Goal: Information Seeking & Learning: Understand process/instructions

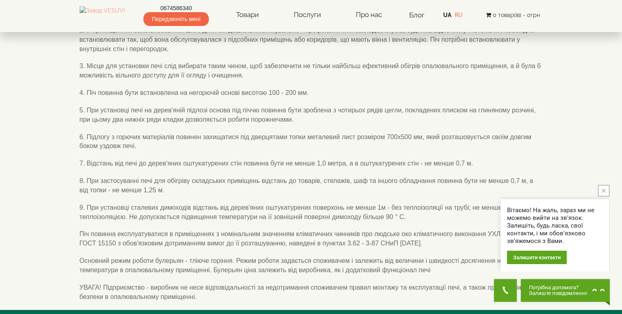
scroll to position [162, 0]
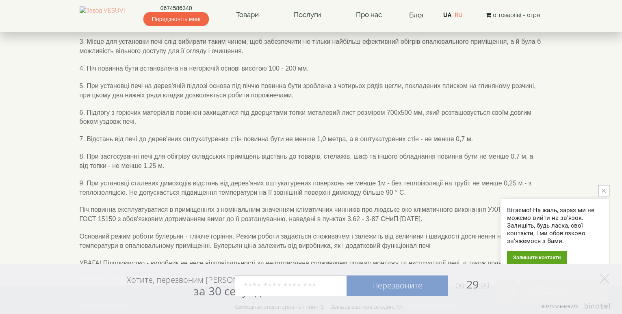
click at [602, 190] on icon "close button" at bounding box center [603, 191] width 4 height 4
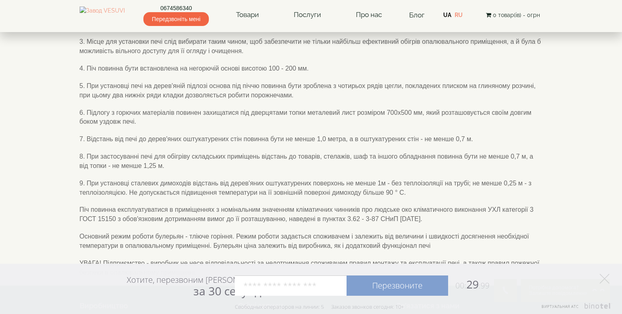
drag, startPoint x: 265, startPoint y: 113, endPoint x: 244, endPoint y: 113, distance: 21.5
click at [244, 113] on div "‹ › Монтаж пічок Перед установкою печі необхідно упевнитися в тому, що для норм…" at bounding box center [310, 92] width 475 height 387
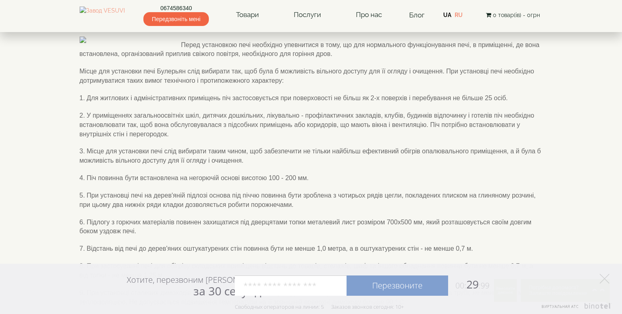
scroll to position [0, 0]
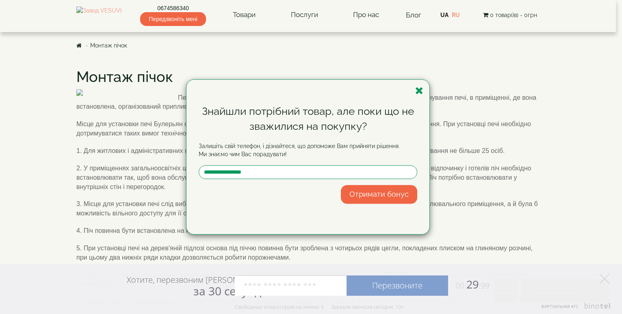
click at [255, 48] on div "Знайшли потрібний товар, але поки що не зважилися на покупку? Залишіть свій тел…" at bounding box center [311, 157] width 622 height 314
click at [416, 92] on icon "button" at bounding box center [419, 91] width 8 height 10
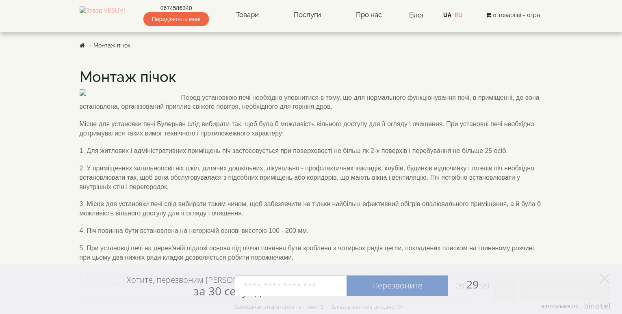
drag, startPoint x: 387, startPoint y: 62, endPoint x: 329, endPoint y: 62, distance: 58.1
drag, startPoint x: 329, startPoint y: 62, endPoint x: 302, endPoint y: 64, distance: 26.5
drag, startPoint x: 302, startPoint y: 64, endPoint x: 281, endPoint y: 65, distance: 22.0
drag, startPoint x: 281, startPoint y: 65, endPoint x: 264, endPoint y: 66, distance: 16.3
drag, startPoint x: 264, startPoint y: 66, endPoint x: 241, endPoint y: 67, distance: 23.6
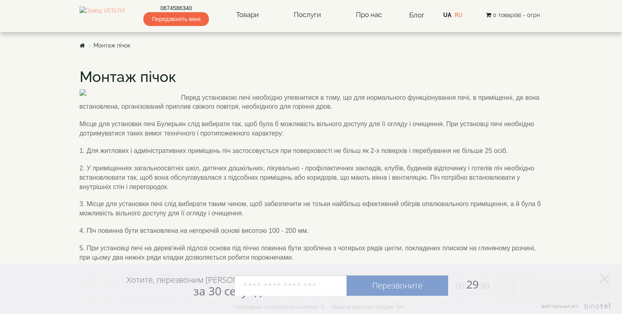
drag, startPoint x: 241, startPoint y: 67, endPoint x: 226, endPoint y: 68, distance: 15.1
drag, startPoint x: 226, startPoint y: 68, endPoint x: 205, endPoint y: 70, distance: 20.8
click at [206, 70] on h1 "Монтаж пічок" at bounding box center [311, 77] width 463 height 16
drag, startPoint x: 507, startPoint y: 119, endPoint x: 529, endPoint y: 176, distance: 61.1
click at [509, 128] on div "‹ › Монтаж пічок Перед установкою печі необхідно упевнитися в тому, що для норм…" at bounding box center [310, 254] width 475 height 387
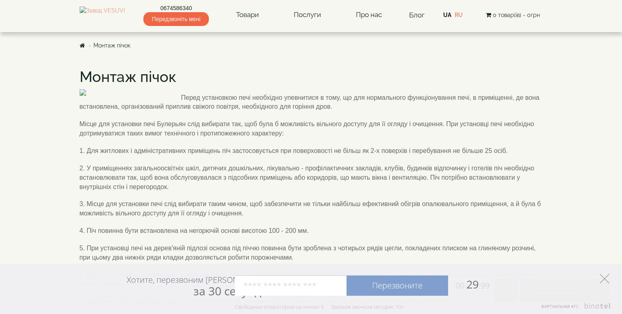
click at [603, 277] on polygon at bounding box center [604, 279] width 10 height 10
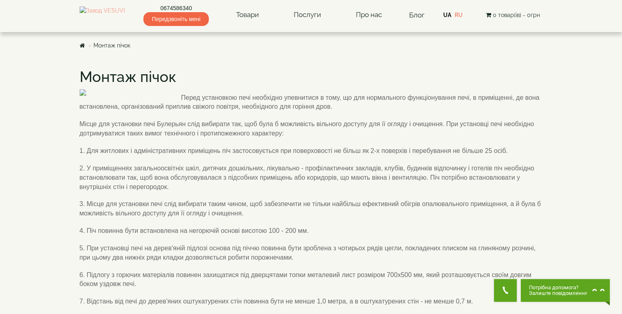
click at [479, 156] on p "1. Для житлових і адміністративних приміщень піч застосовується при поверховост…" at bounding box center [311, 151] width 463 height 9
click at [464, 15] on div "UA RU" at bounding box center [454, 15] width 22 height 8
click at [462, 15] on link "RU" at bounding box center [458, 15] width 8 height 6
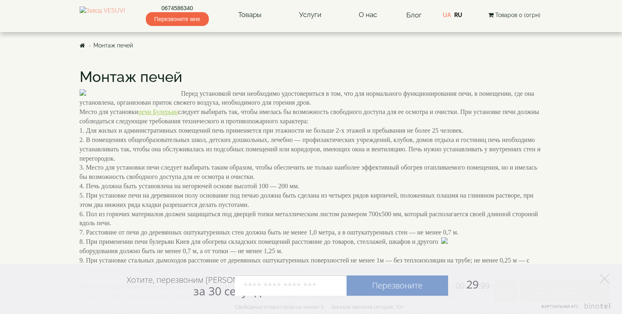
click at [238, 65] on div "‹ › Монтаж печей Перед установкой печи необходимо удостовериться в том, что для…" at bounding box center [310, 216] width 475 height 311
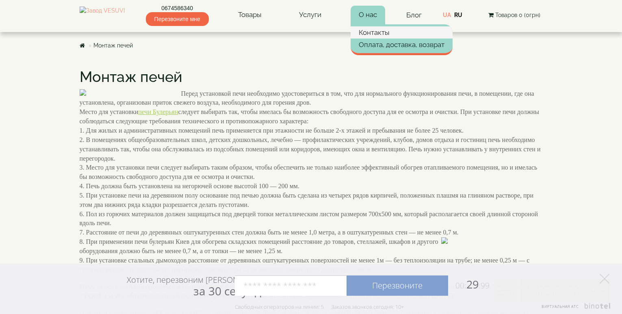
drag, startPoint x: 392, startPoint y: 27, endPoint x: 380, endPoint y: 27, distance: 12.2
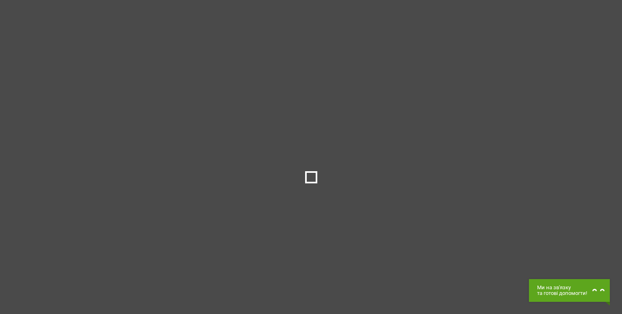
drag, startPoint x: 397, startPoint y: 32, endPoint x: 383, endPoint y: 28, distance: 14.8
